Goal: Task Accomplishment & Management: Use online tool/utility

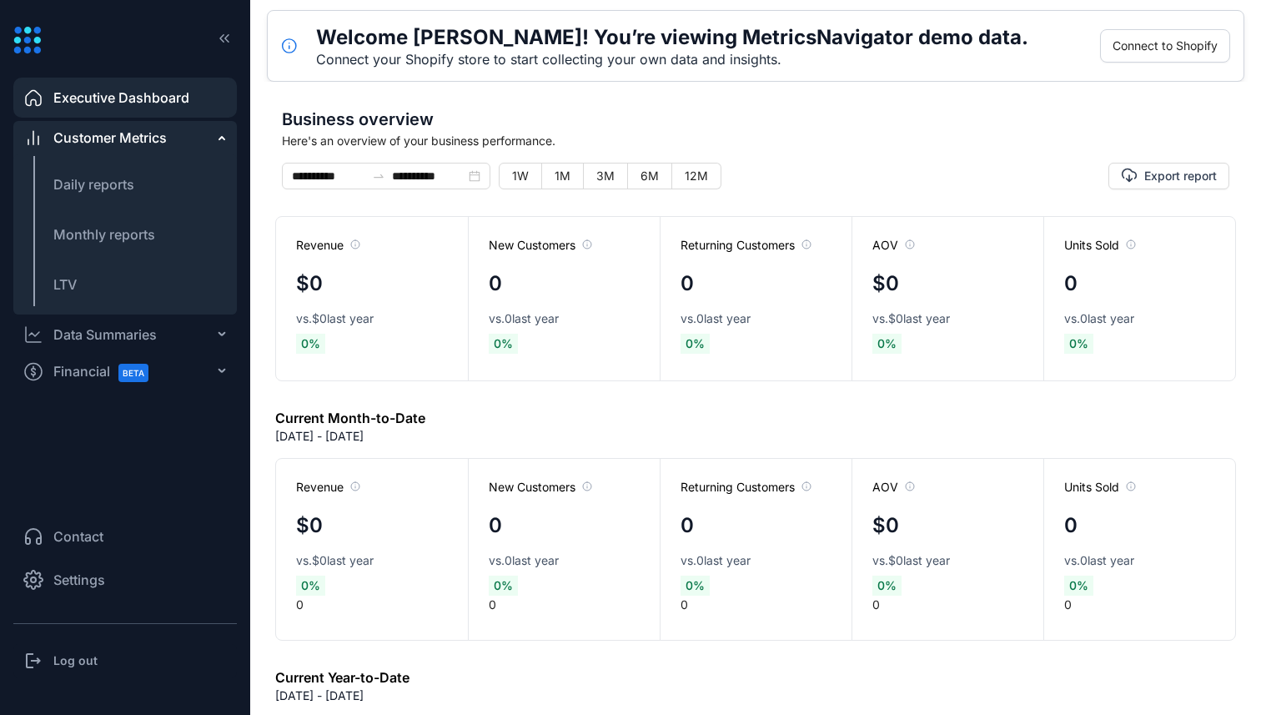
click at [84, 584] on span "Settings" at bounding box center [79, 580] width 52 height 20
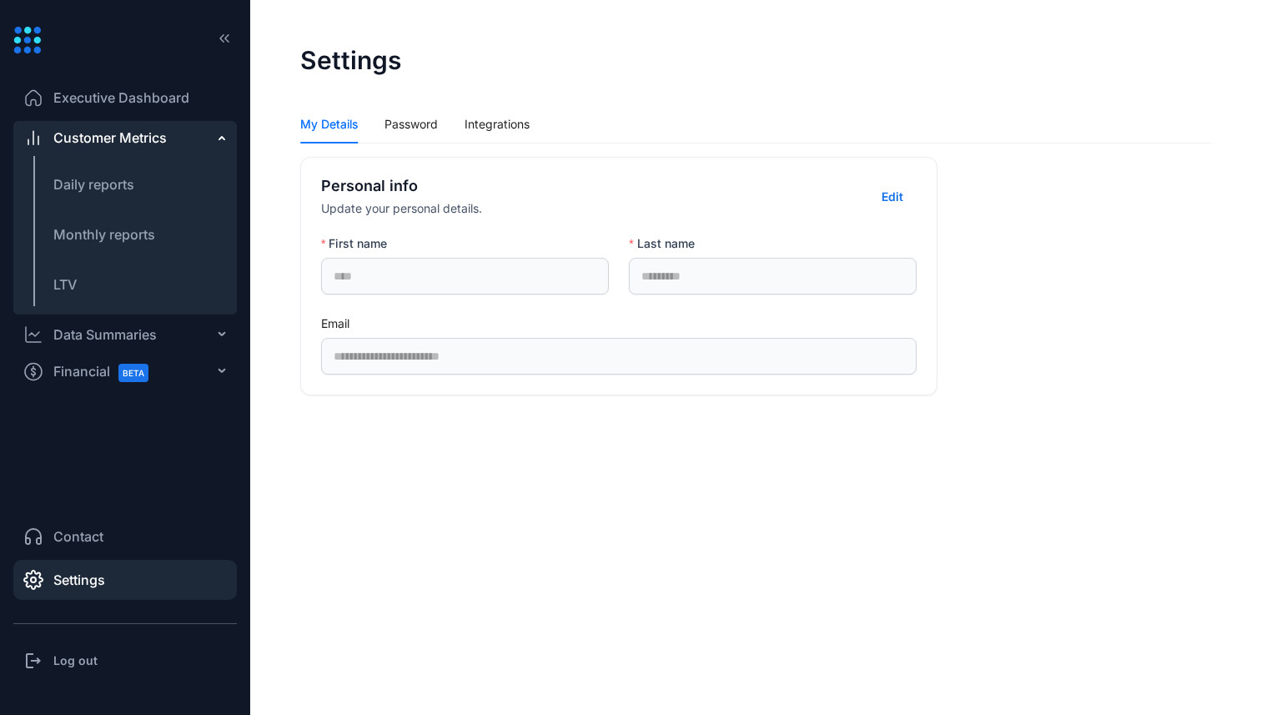
click at [158, 100] on span "Executive Dashboard" at bounding box center [121, 98] width 136 height 20
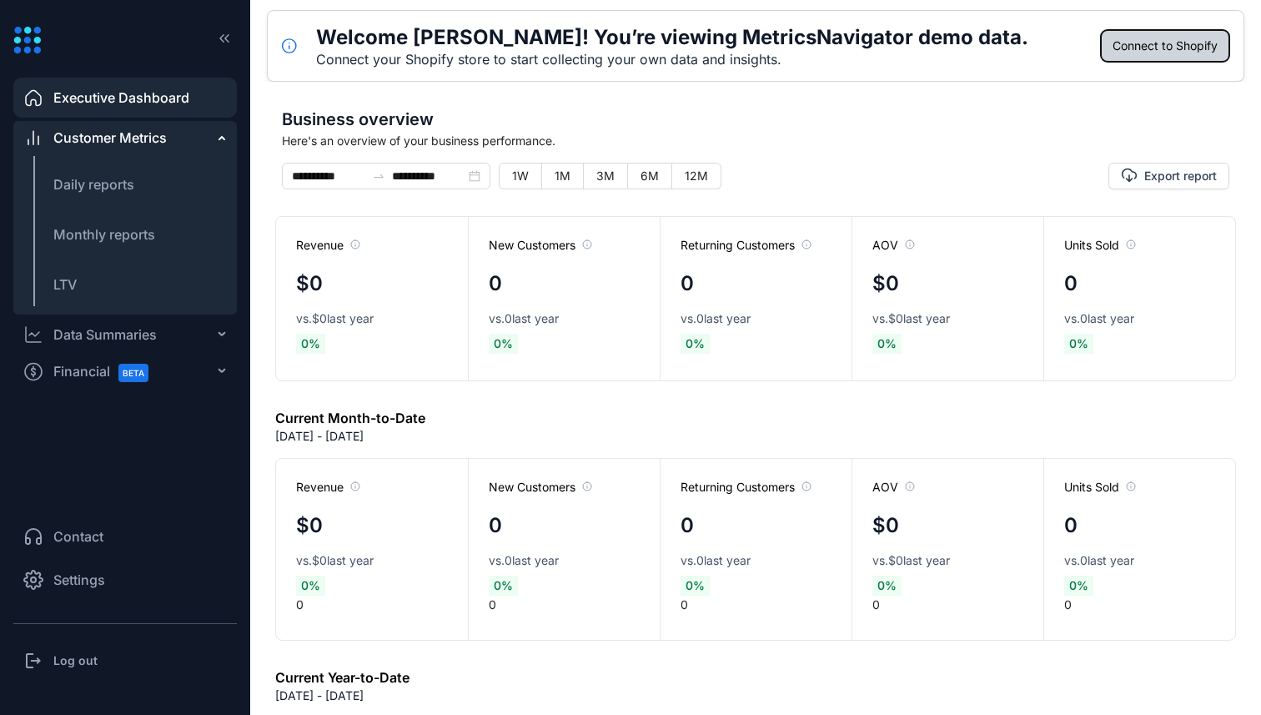
click at [1173, 43] on span "Connect to Shopify" at bounding box center [1164, 46] width 105 height 18
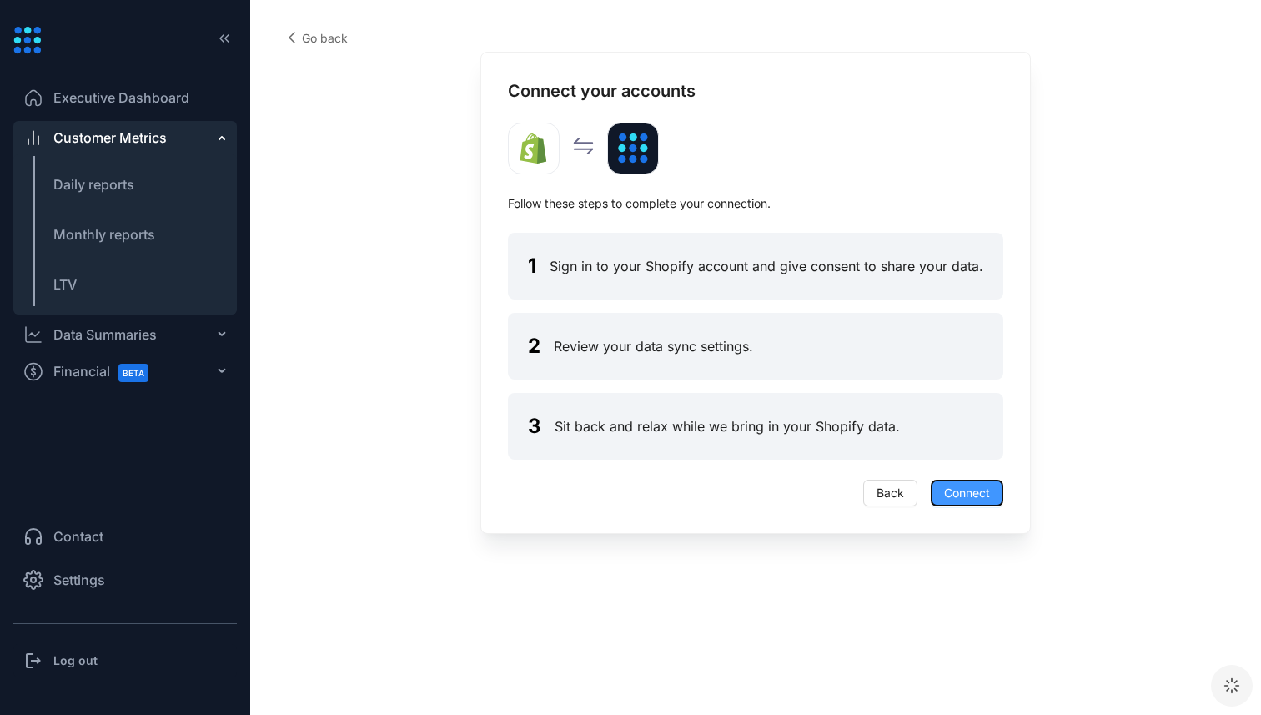
click at [969, 486] on span "Connect" at bounding box center [967, 493] width 46 height 18
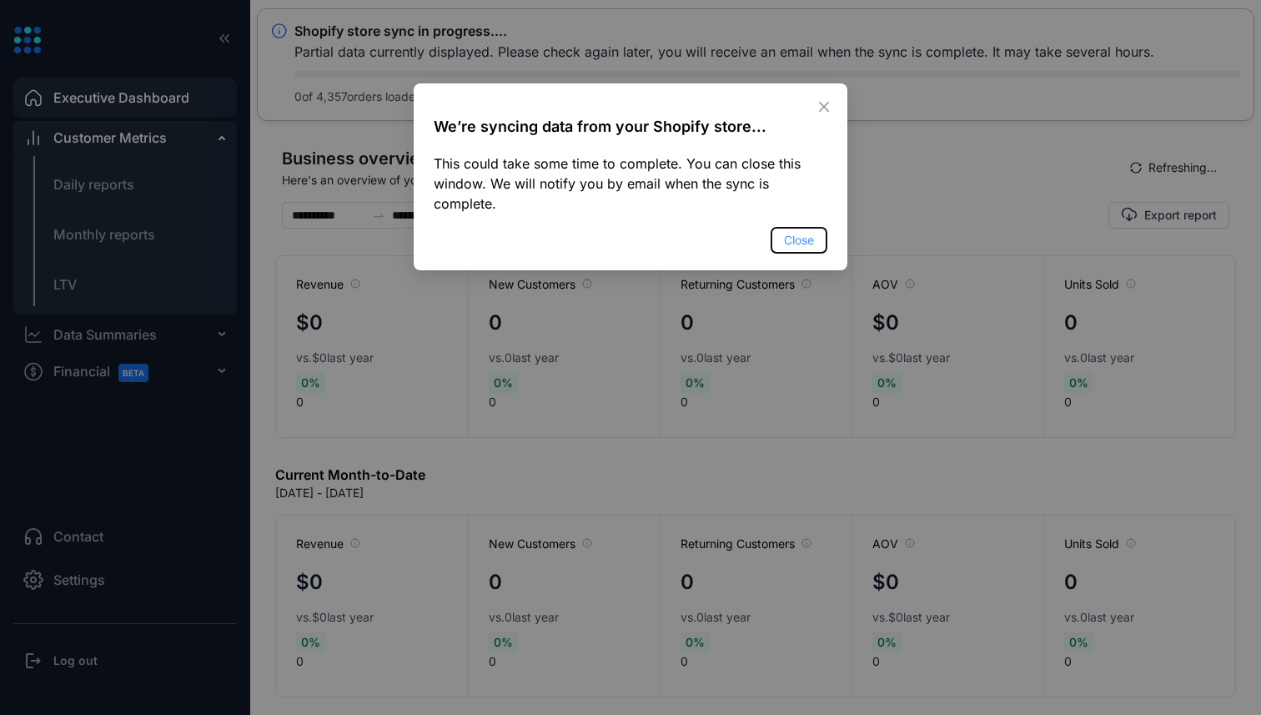
click at [801, 240] on span "Close" at bounding box center [799, 240] width 30 height 18
click at [814, 235] on button "Close" at bounding box center [799, 240] width 57 height 27
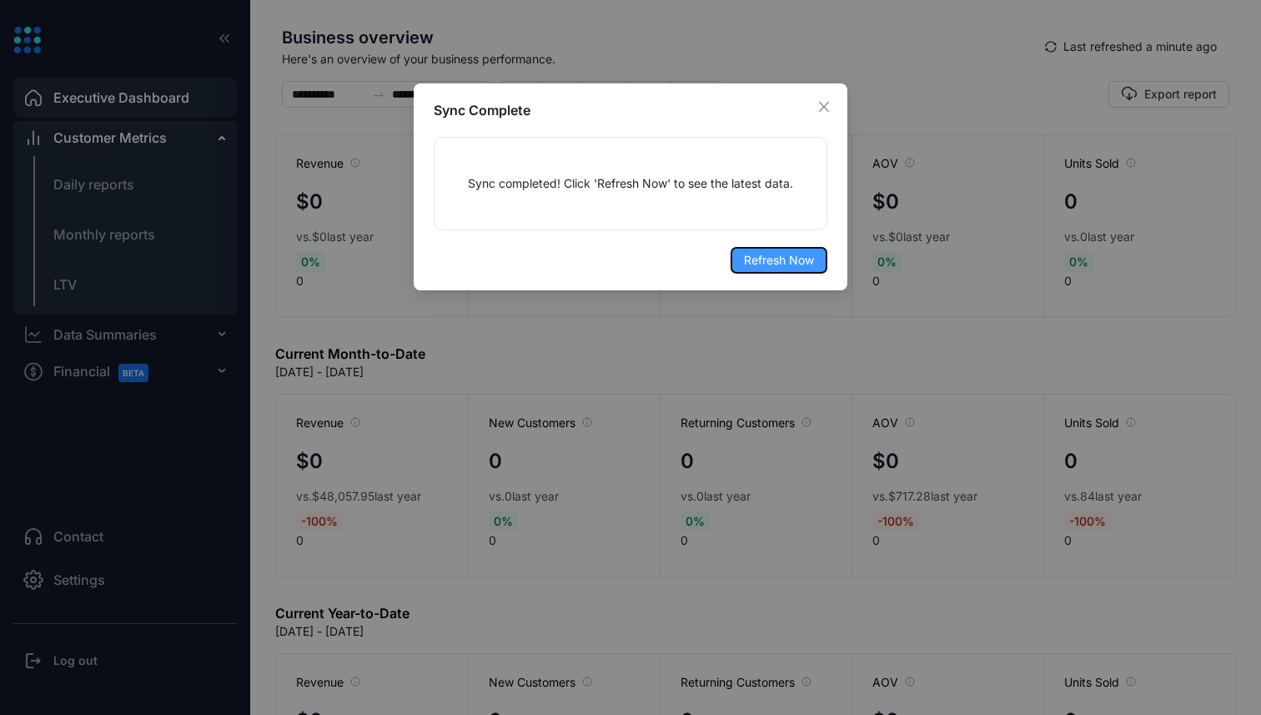
click at [788, 258] on span "Refresh Now" at bounding box center [779, 260] width 70 height 18
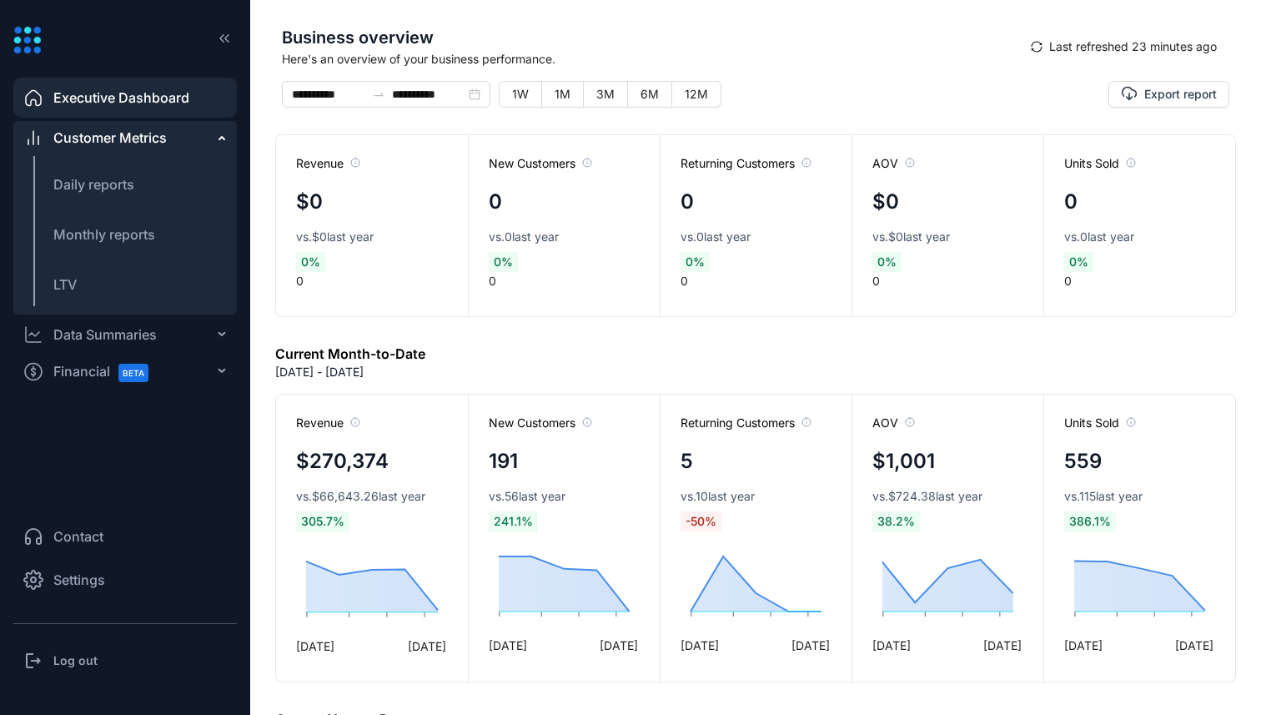
click at [93, 340] on div "Data Summaries" at bounding box center [104, 334] width 103 height 20
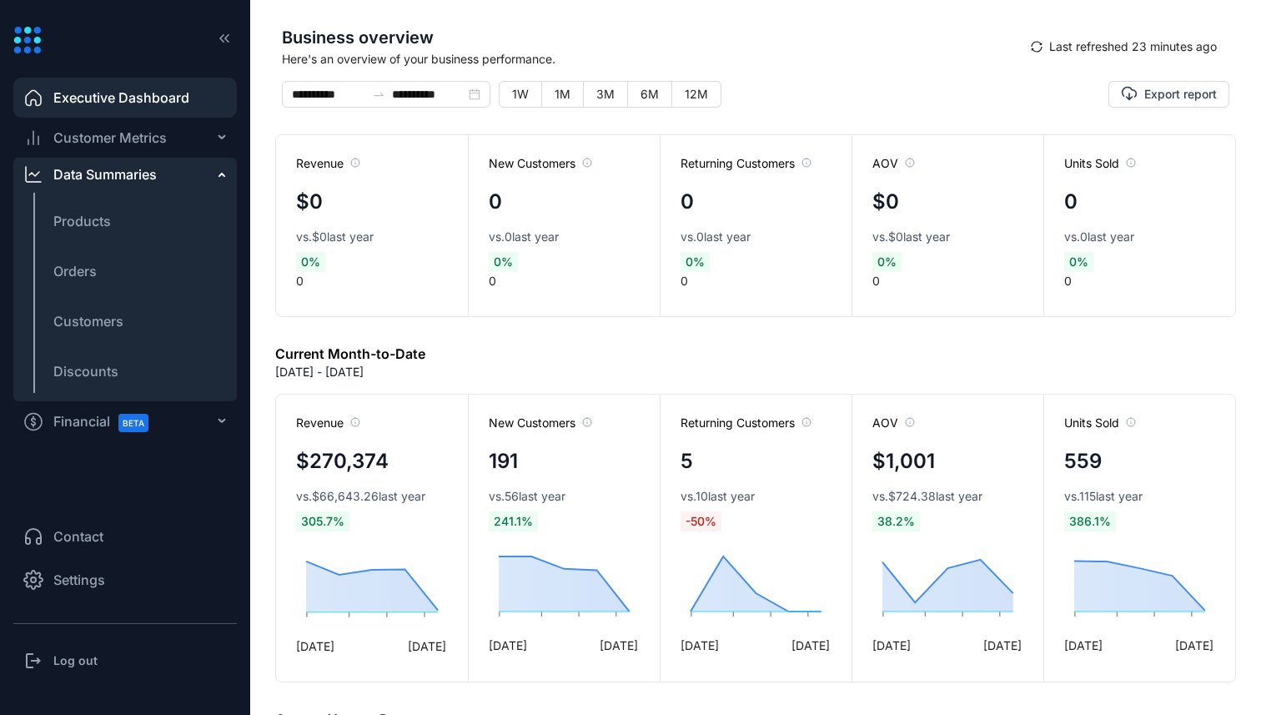
click at [118, 192] on ul "Products Orders Customers Discounts" at bounding box center [124, 296] width 223 height 210
click at [115, 224] on li "Products" at bounding box center [124, 221] width 223 height 40
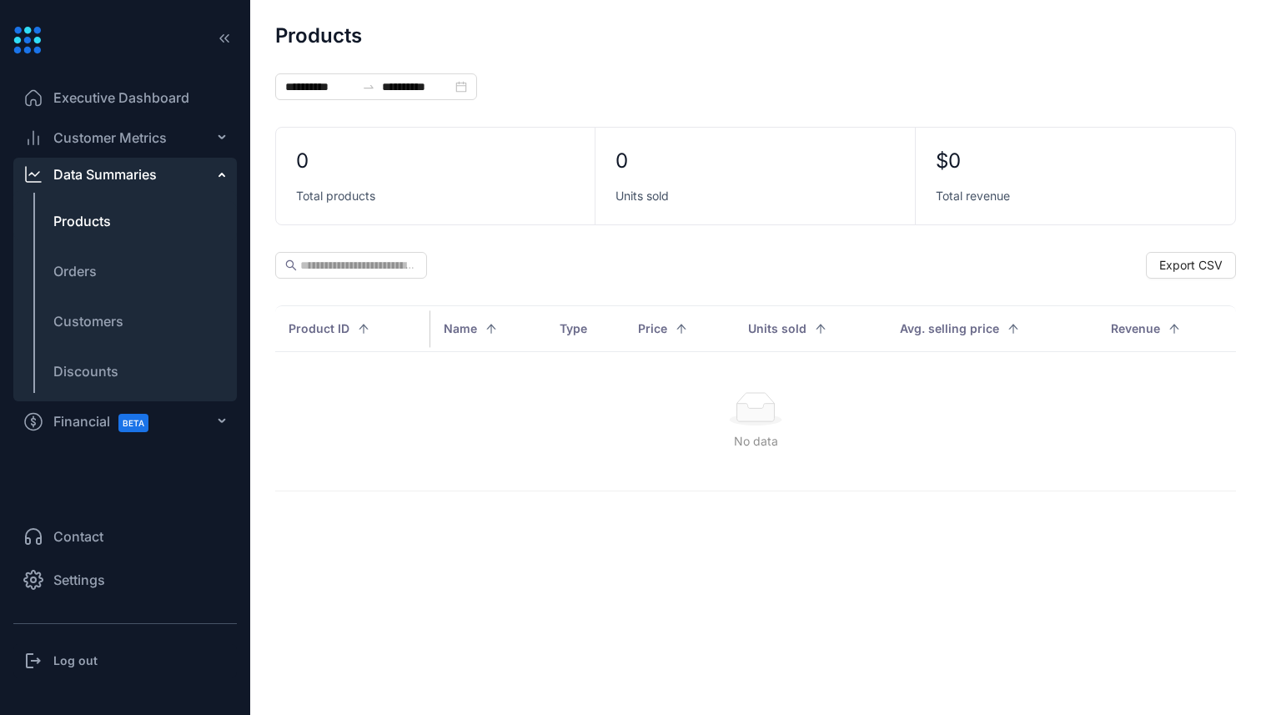
type input "**********"
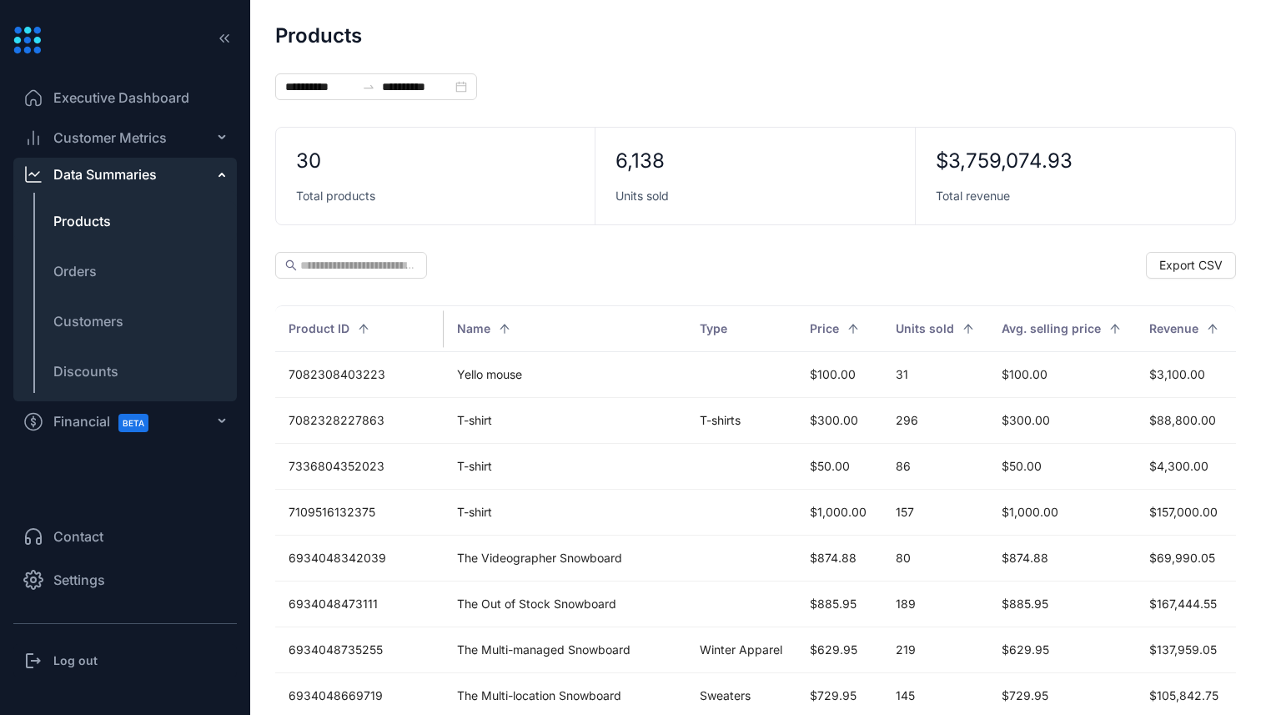
click at [176, 101] on span "Executive Dashboard" at bounding box center [121, 98] width 136 height 20
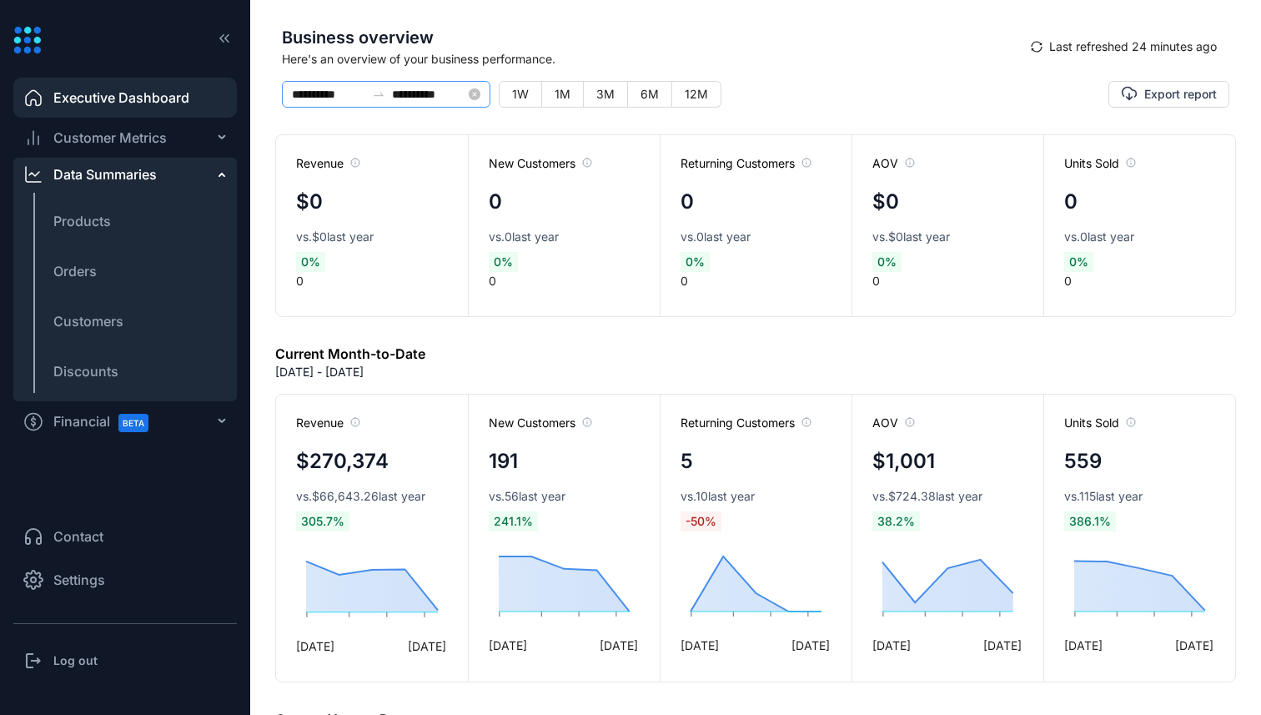
click at [373, 90] on icon "swap-right" at bounding box center [378, 94] width 13 height 13
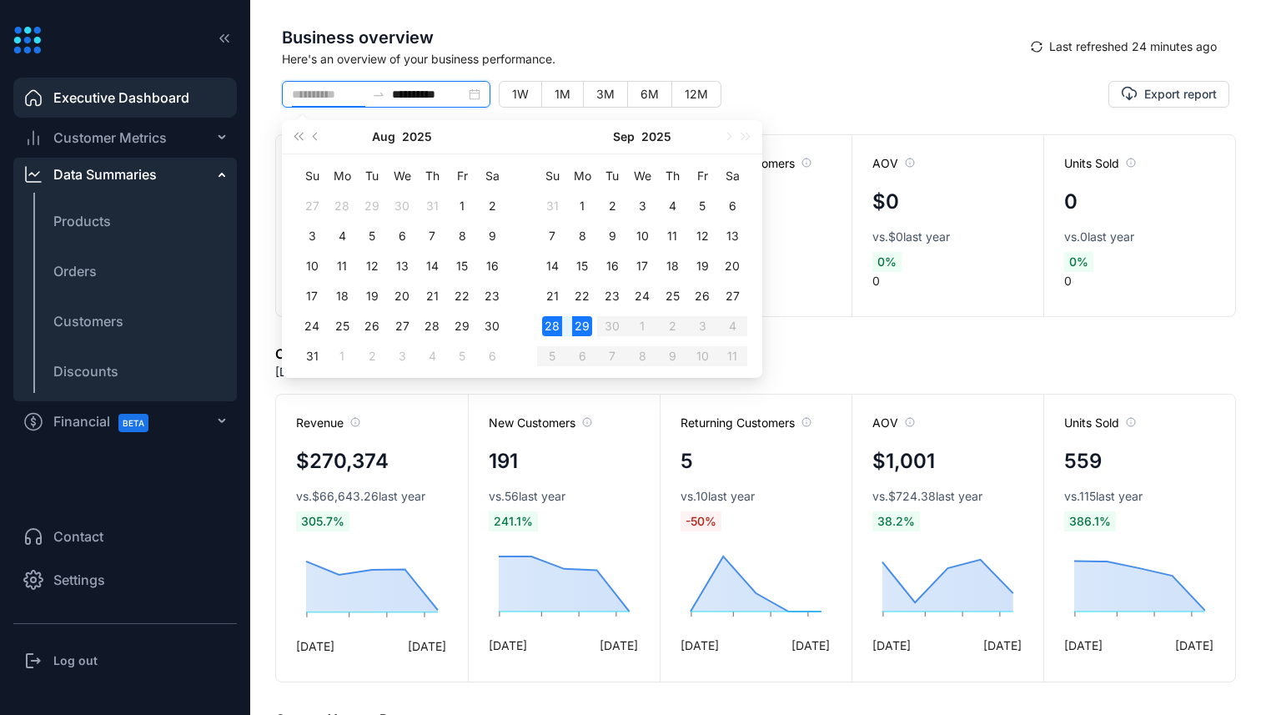
type input "**********"
click at [586, 330] on div "29" at bounding box center [582, 326] width 20 height 20
type input "**********"
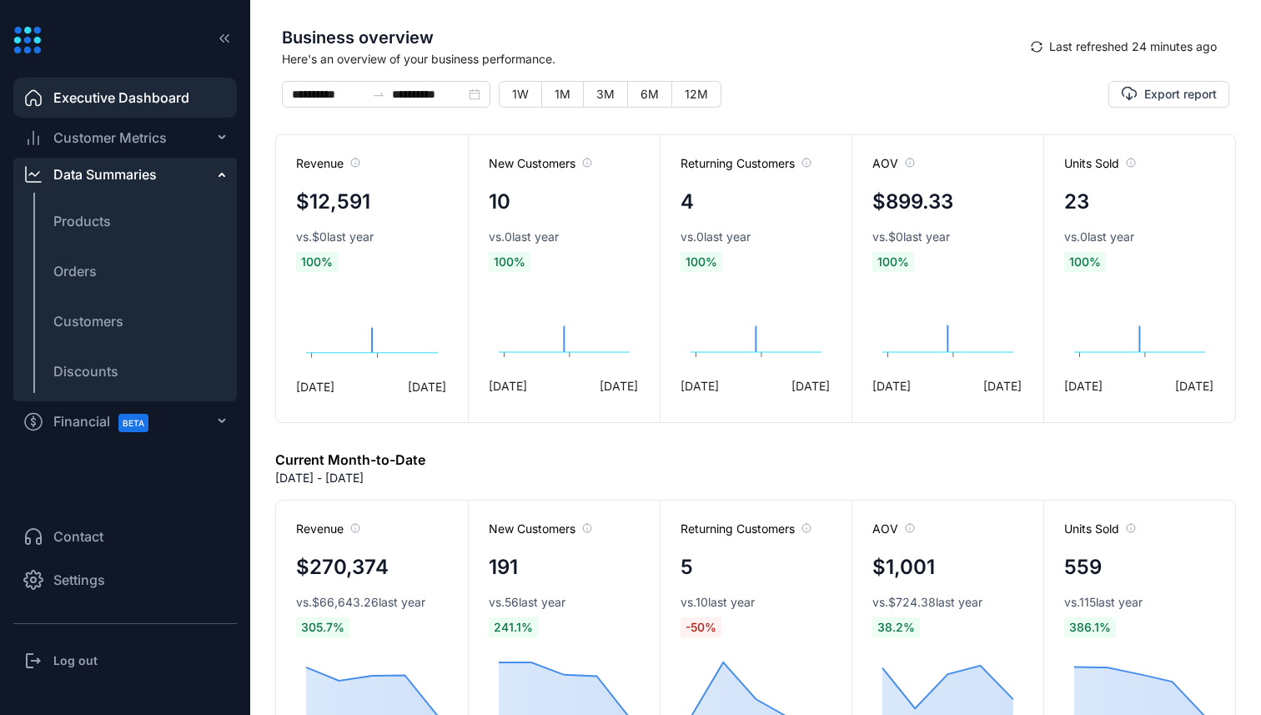
click at [524, 57] on span "Here's an overview of your business performance." at bounding box center [650, 59] width 736 height 18
click at [93, 581] on span "Settings" at bounding box center [79, 580] width 52 height 20
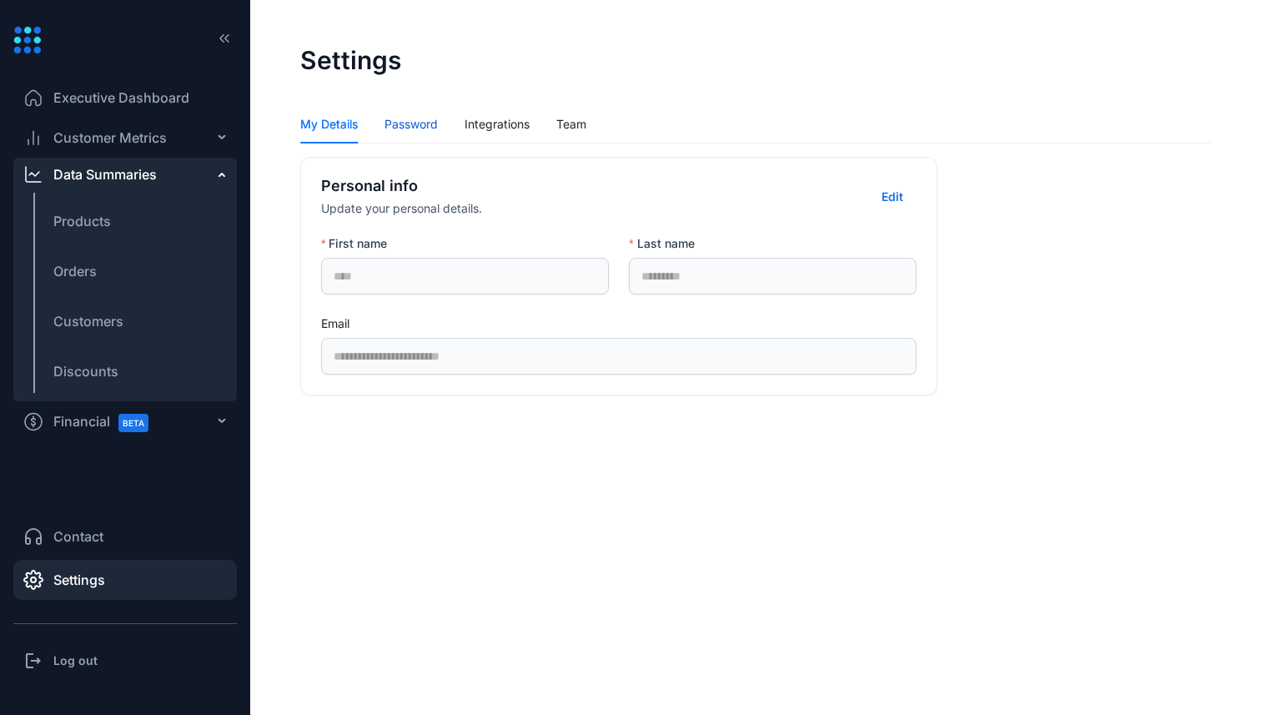
click at [422, 123] on div "Password" at bounding box center [410, 124] width 53 height 18
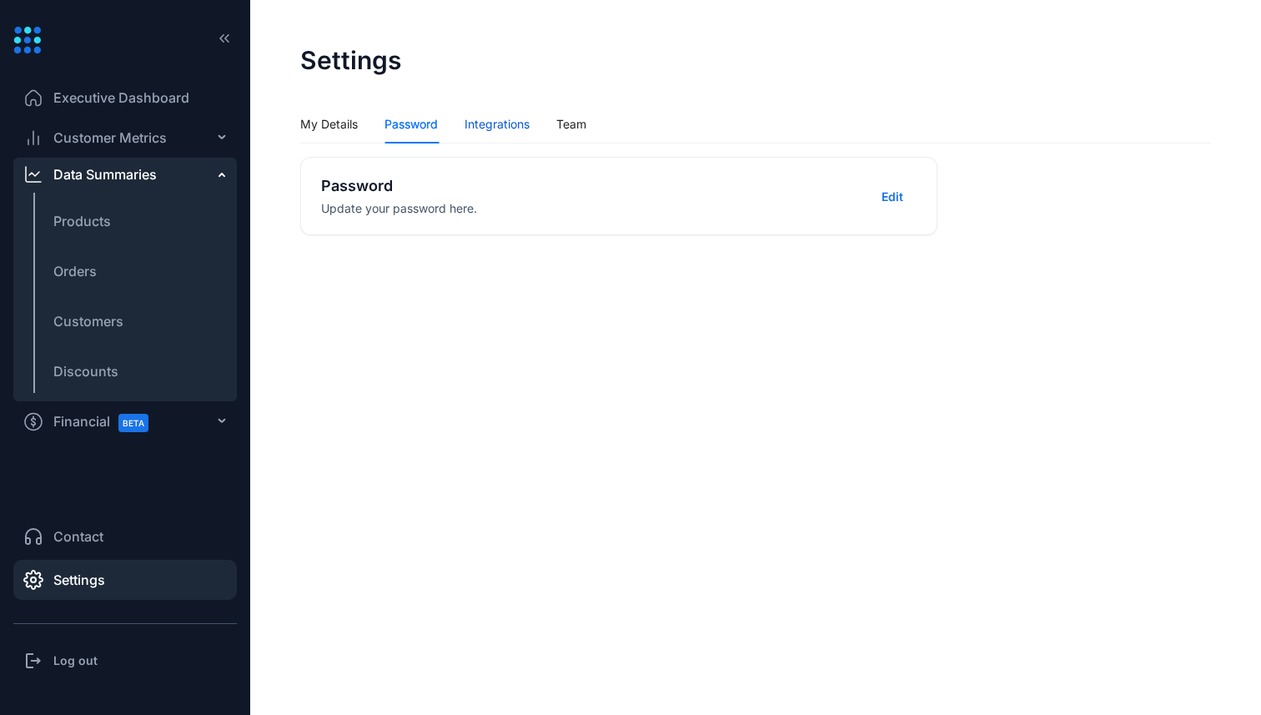
click at [505, 123] on div "Integrations" at bounding box center [496, 124] width 65 height 18
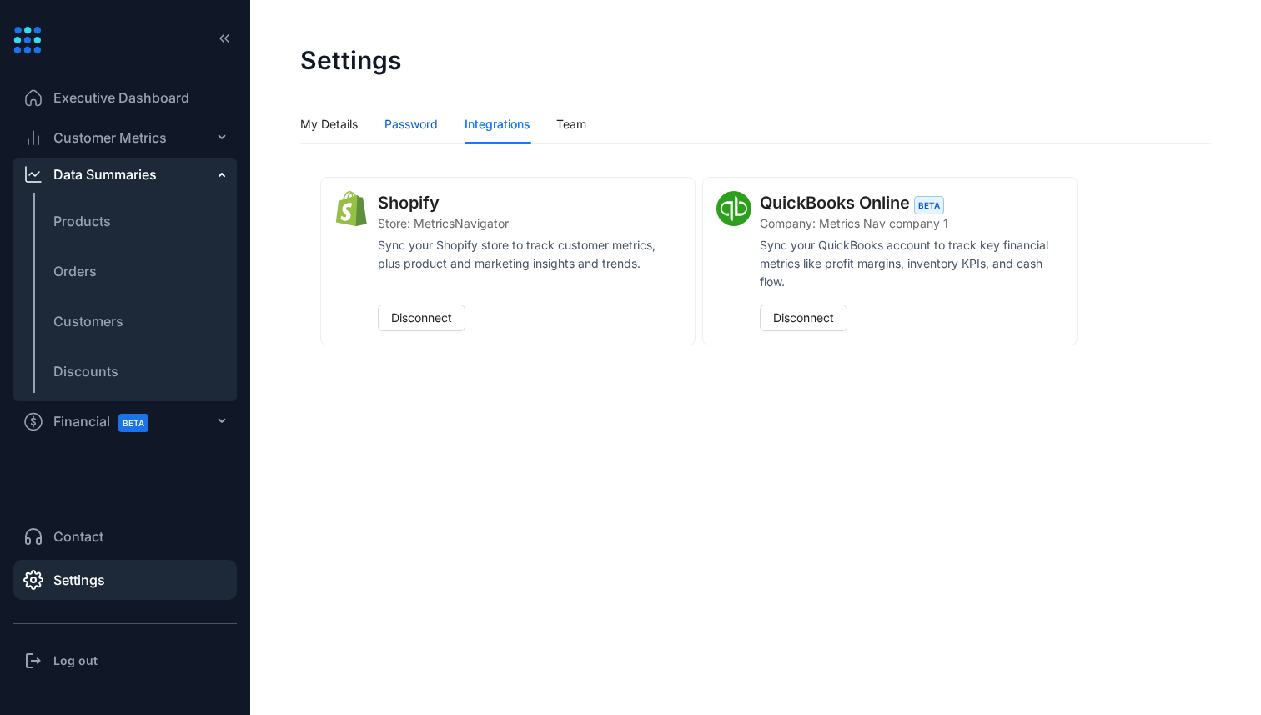
click at [411, 133] on div "Password" at bounding box center [410, 124] width 53 height 18
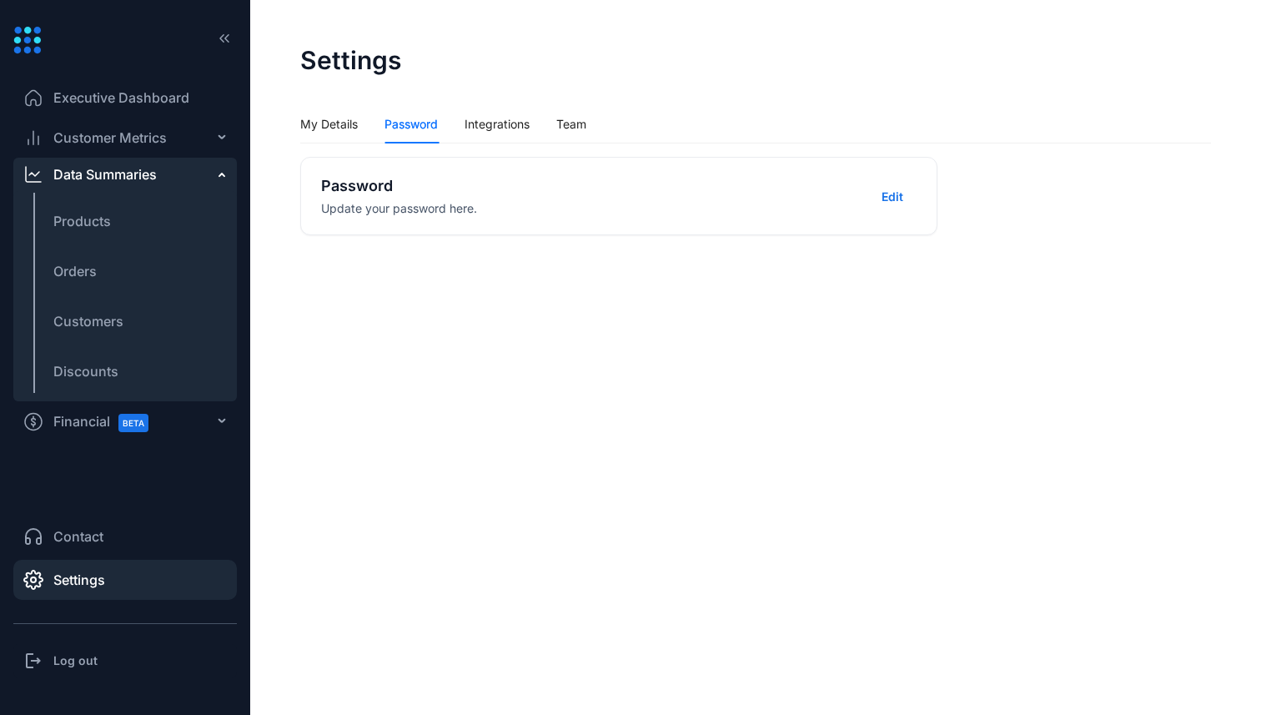
click at [552, 121] on div "My Details Password Integrations Team" at bounding box center [443, 124] width 286 height 38
click at [506, 121] on div "Integrations" at bounding box center [496, 124] width 65 height 18
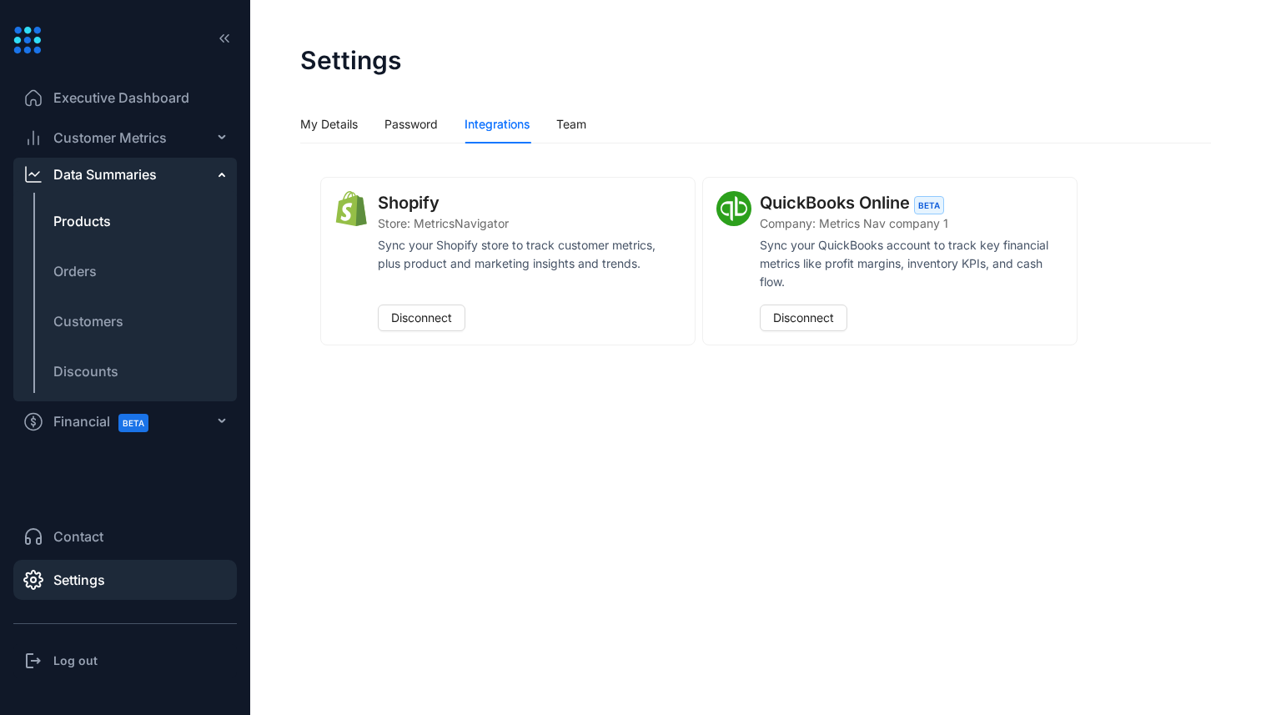
click at [99, 224] on span "Products" at bounding box center [82, 221] width 58 height 20
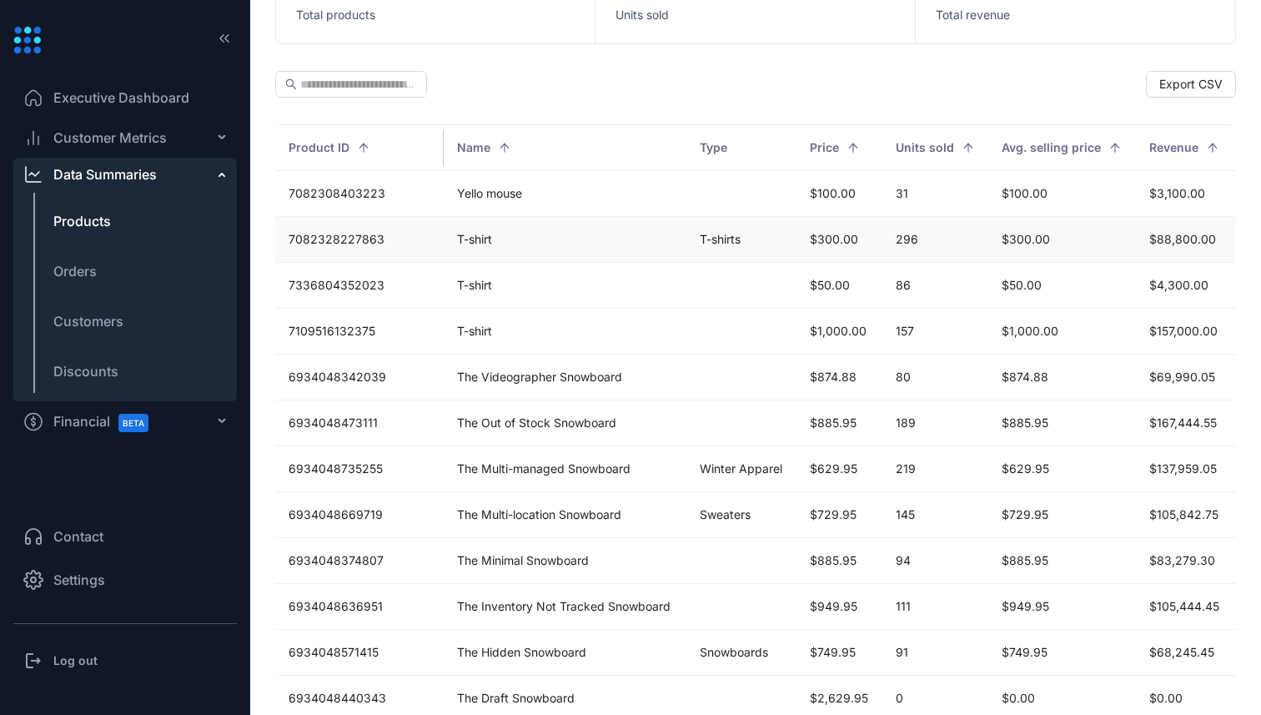
scroll to position [186, 0]
